Goal: Task Accomplishment & Management: Use online tool/utility

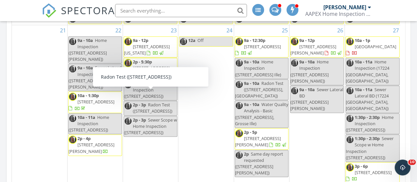
scroll to position [213, 0]
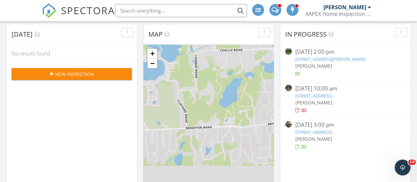
scroll to position [33, 0]
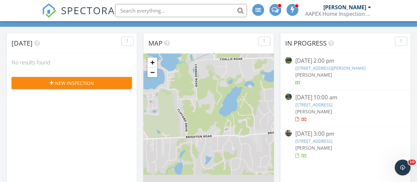
click at [307, 104] on link "17224 Waveney, Detroit, MI 48224" at bounding box center [313, 105] width 37 height 6
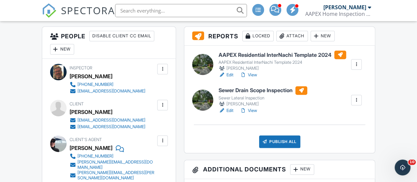
scroll to position [165, 0]
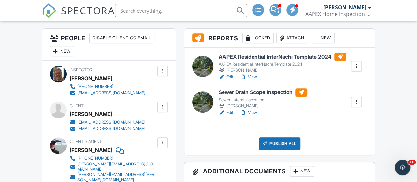
click at [231, 113] on link "Edit" at bounding box center [226, 112] width 15 height 7
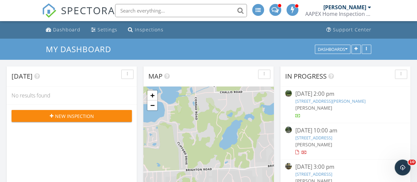
click at [300, 139] on link "17224 Waveney, Detroit, MI 48224" at bounding box center [313, 138] width 37 height 6
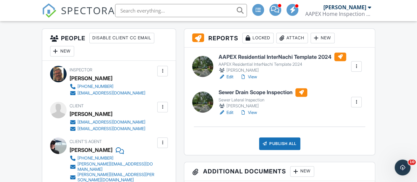
click at [229, 77] on link "Edit" at bounding box center [226, 77] width 15 height 7
